Goal: Information Seeking & Learning: Learn about a topic

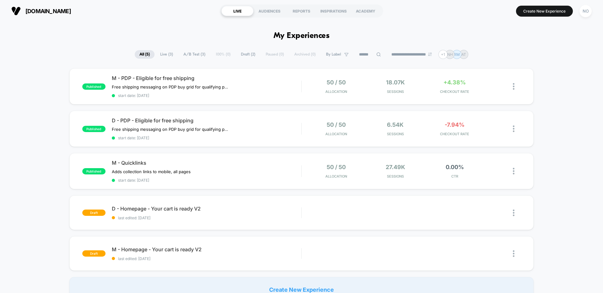
click at [196, 55] on span "A/B Test ( 3 )" at bounding box center [194, 54] width 31 height 8
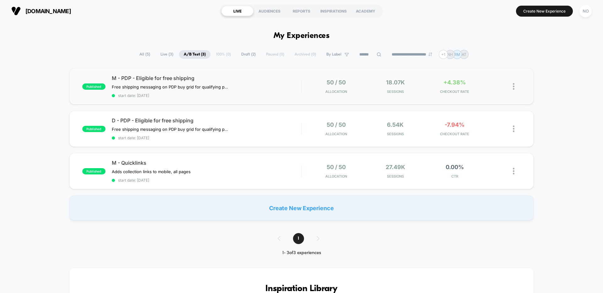
click at [240, 103] on div "published M - PDP - Eligible for free shipping Free shipping messaging on PDP b…" at bounding box center [301, 86] width 464 height 36
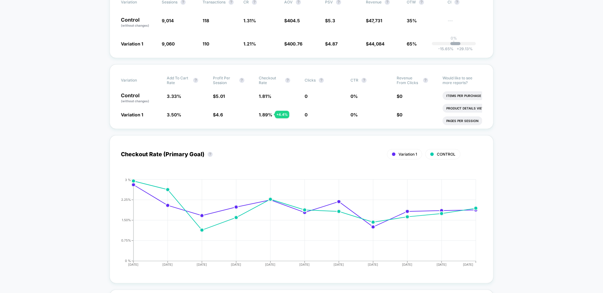
scroll to position [123, 0]
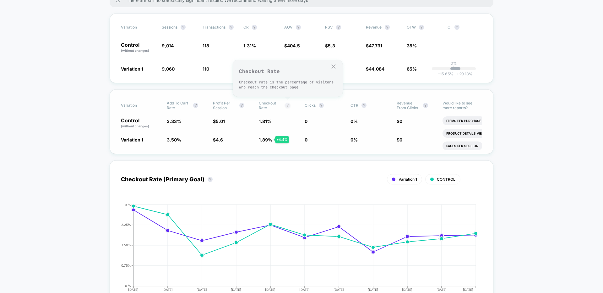
click at [288, 107] on button "?" at bounding box center [287, 105] width 5 height 5
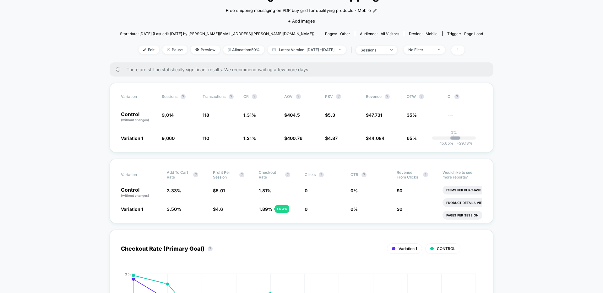
scroll to position [0, 0]
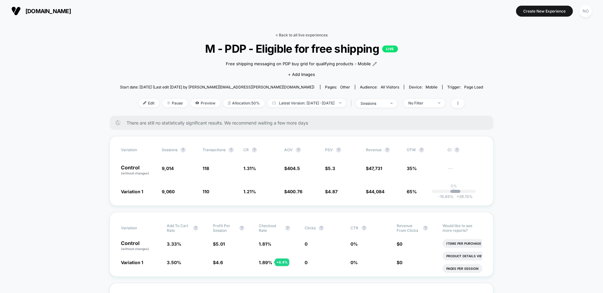
click at [277, 33] on link "< Back to all live experiences" at bounding box center [301, 35] width 52 height 5
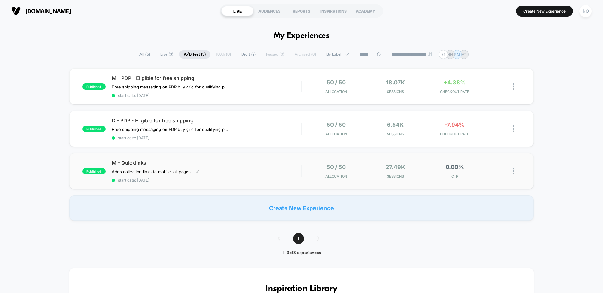
click at [271, 172] on div "M - Quicklinks Adds collection links to mobile, all pages Click to edit experie…" at bounding box center [206, 171] width 189 height 23
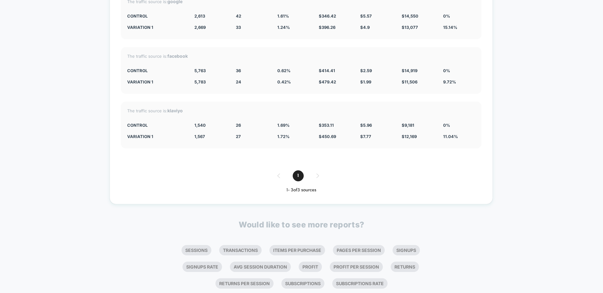
scroll to position [2100, 0]
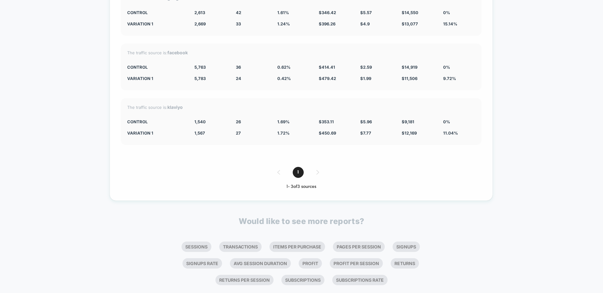
click at [317, 167] on div "1" at bounding box center [301, 172] width 361 height 11
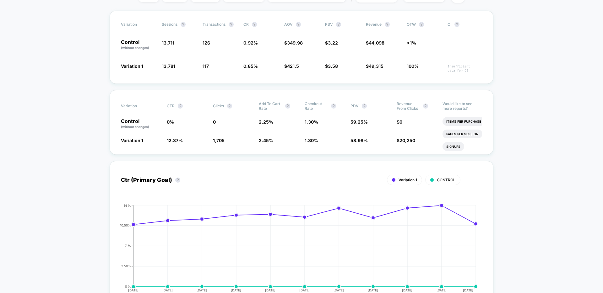
scroll to position [0, 0]
